Goal: Check status

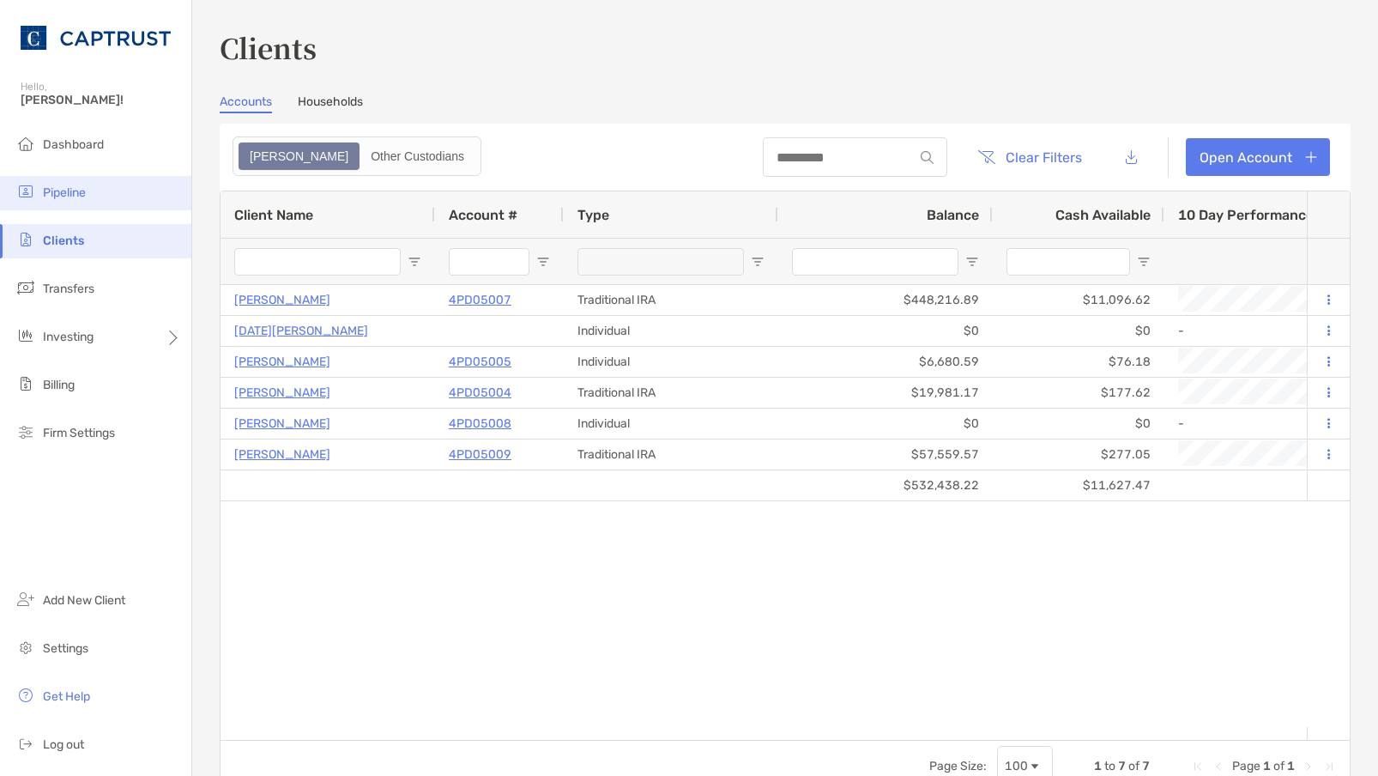
click at [72, 193] on span "Pipeline" at bounding box center [64, 192] width 43 height 15
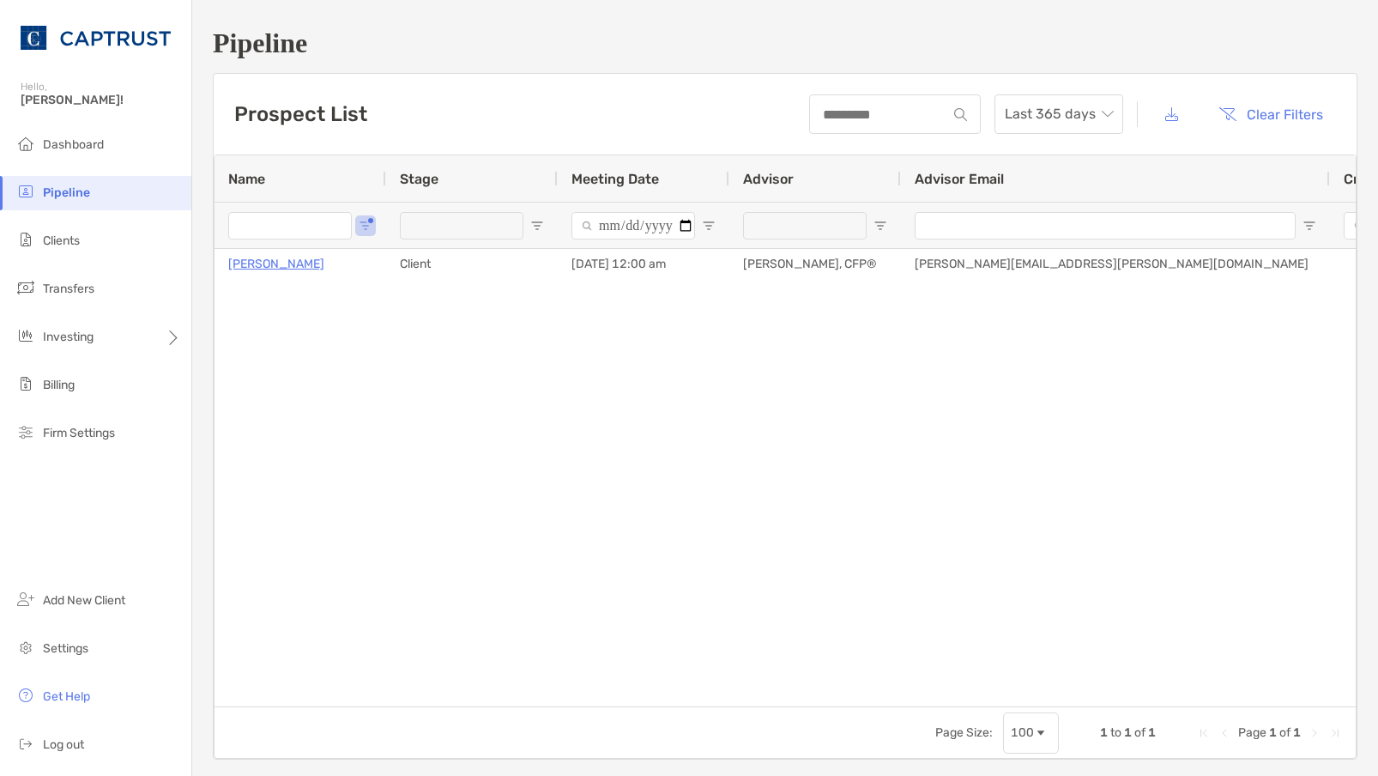
type input "*****"
drag, startPoint x: 279, startPoint y: 223, endPoint x: 118, endPoint y: 214, distance: 160.8
click at [152, 216] on div "Pipeline Hello, [PERSON_NAME]! Dashboard Pipeline Clients Transfers Investing B…" at bounding box center [689, 388] width 1378 height 776
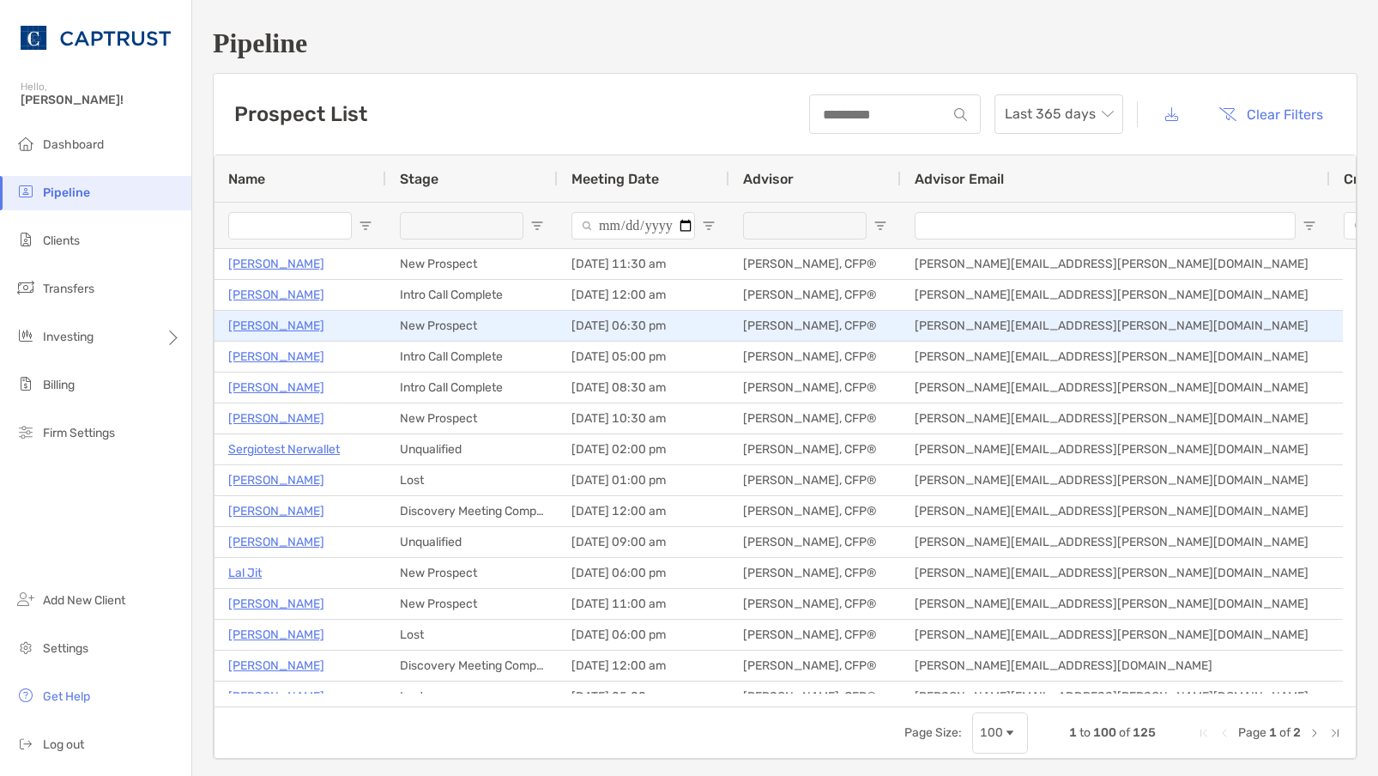
click at [281, 328] on p "[PERSON_NAME]" at bounding box center [276, 325] width 96 height 21
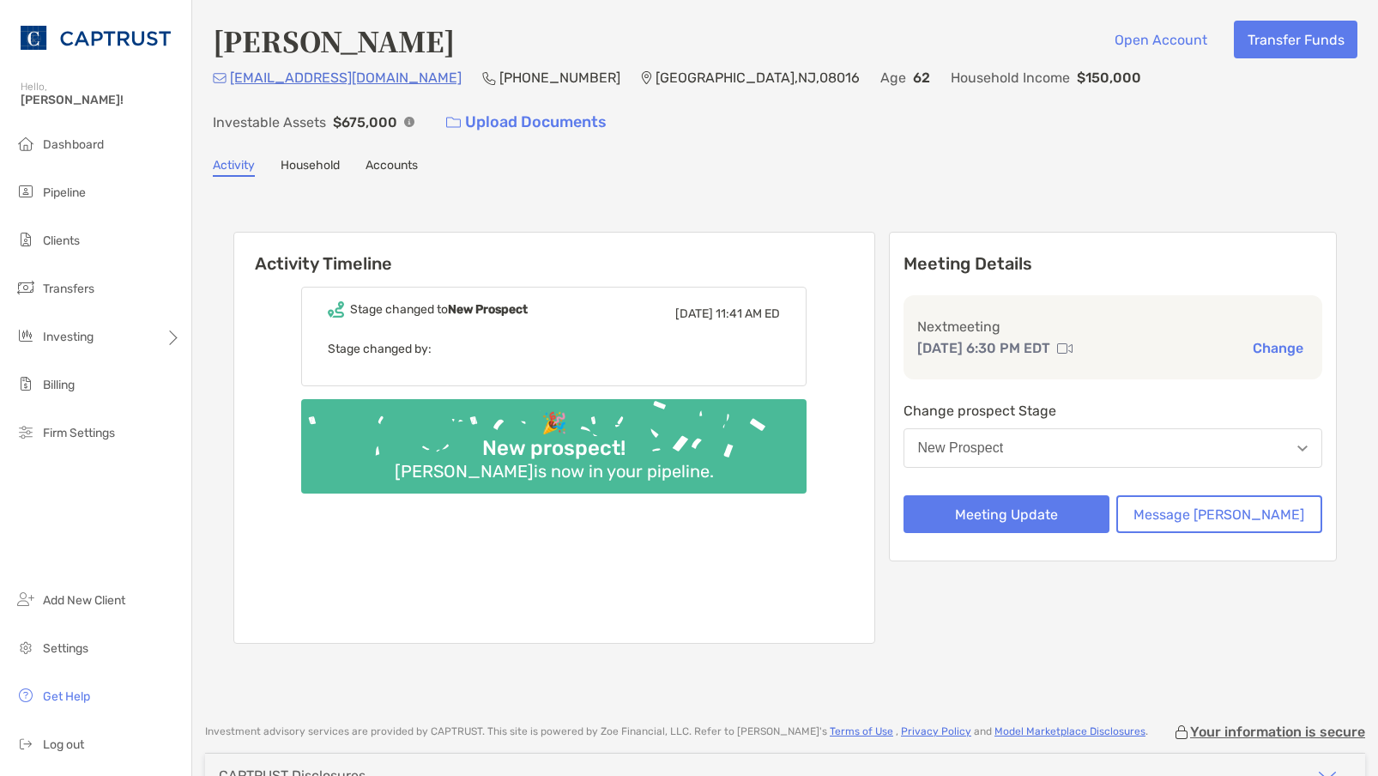
click at [417, 349] on p "Stage changed by:" at bounding box center [554, 348] width 452 height 21
